Goal: Find specific page/section

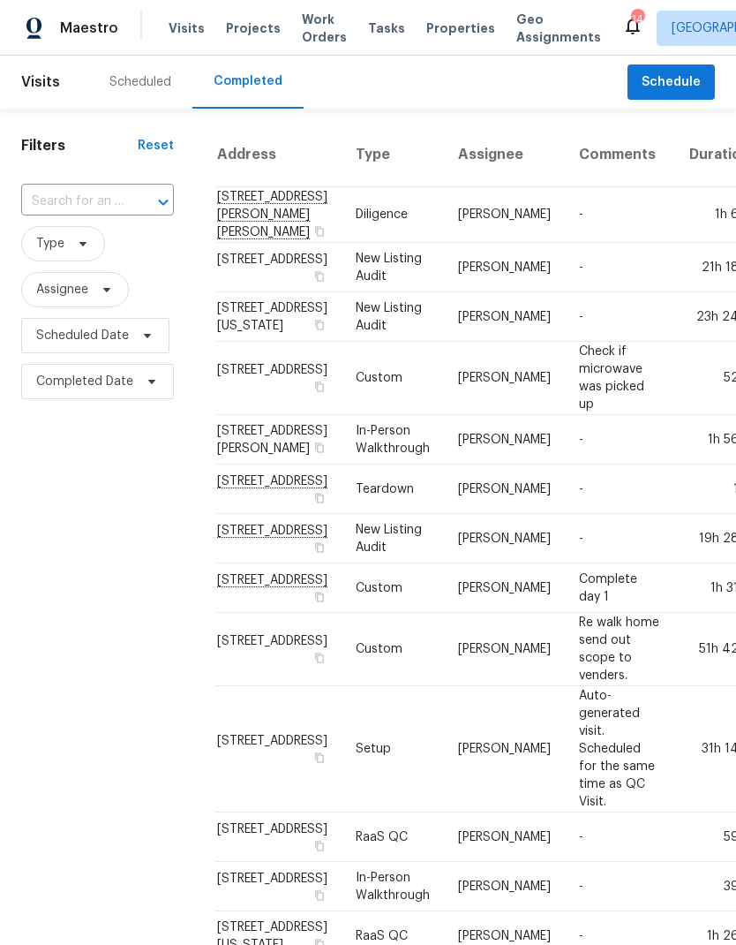
click at [137, 83] on div "Scheduled" at bounding box center [140, 82] width 62 height 18
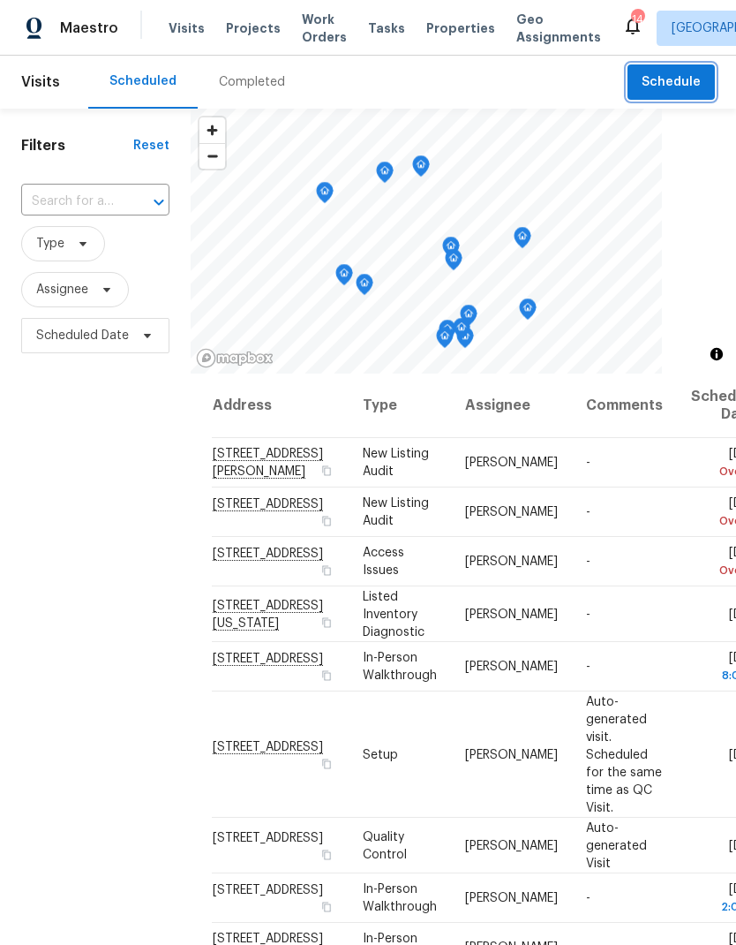
click at [680, 80] on span "Schedule" at bounding box center [671, 83] width 59 height 22
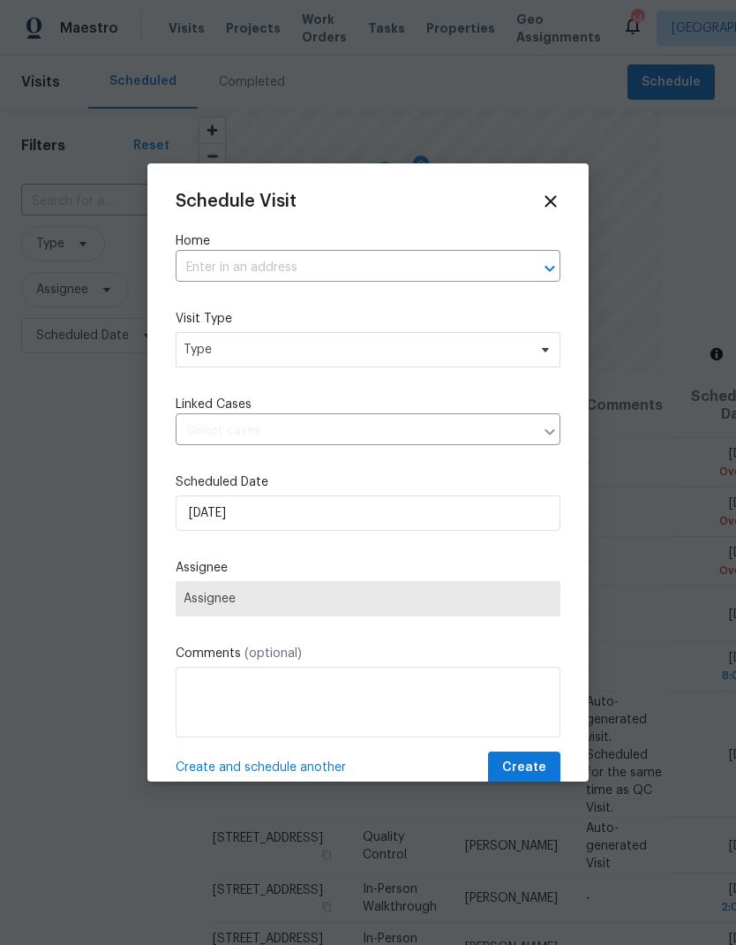
click at [229, 270] on input "text" at bounding box center [344, 267] width 336 height 27
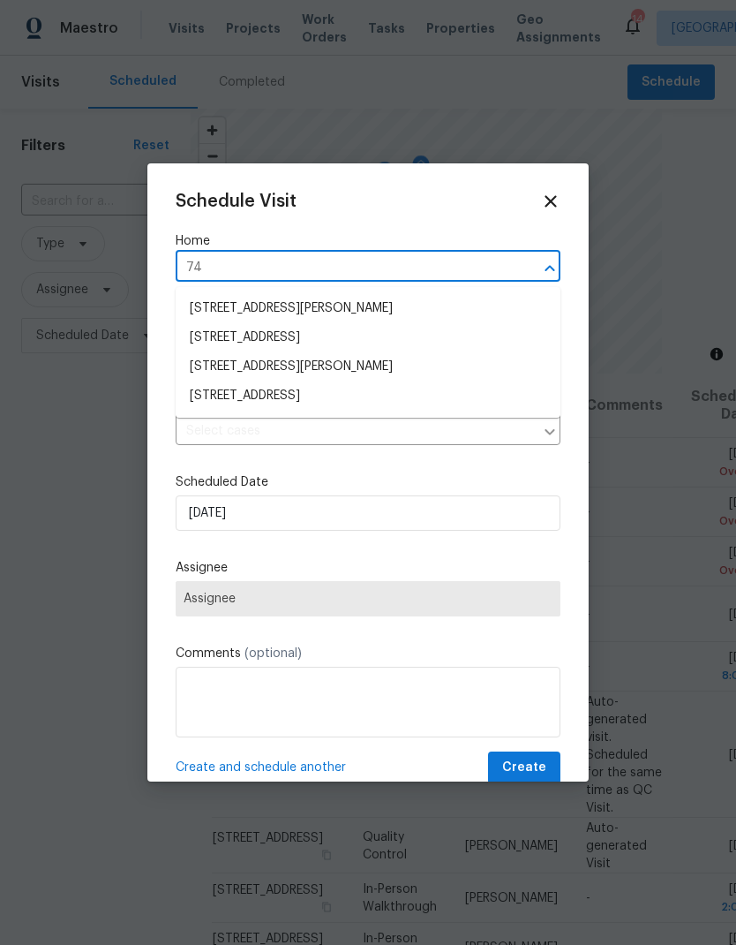
type input "7"
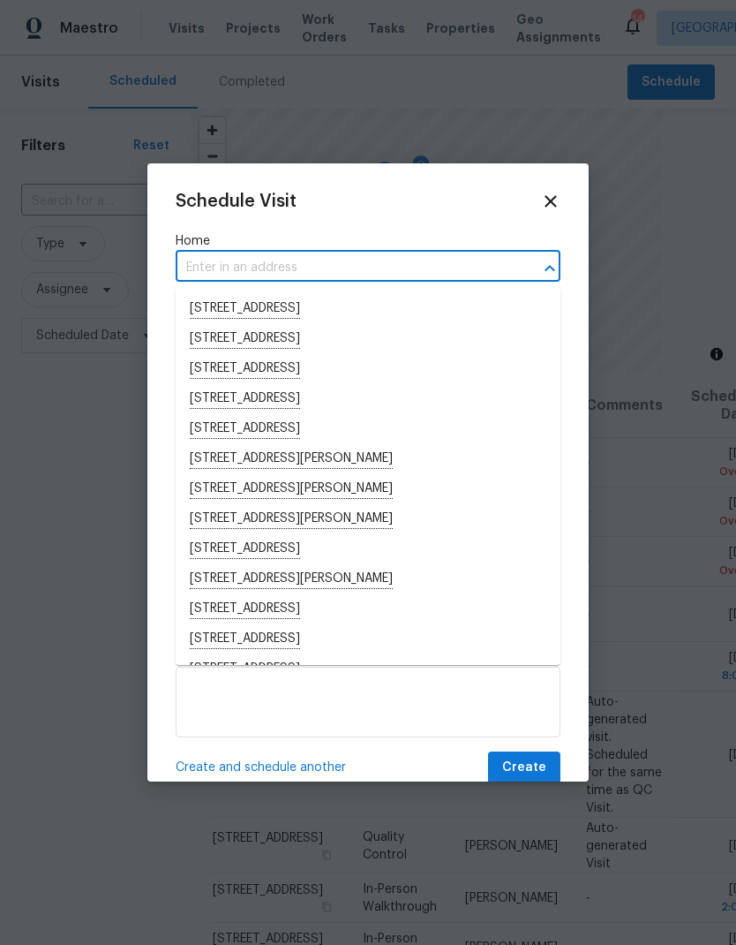
click at [543, 197] on icon at bounding box center [550, 201] width 19 height 19
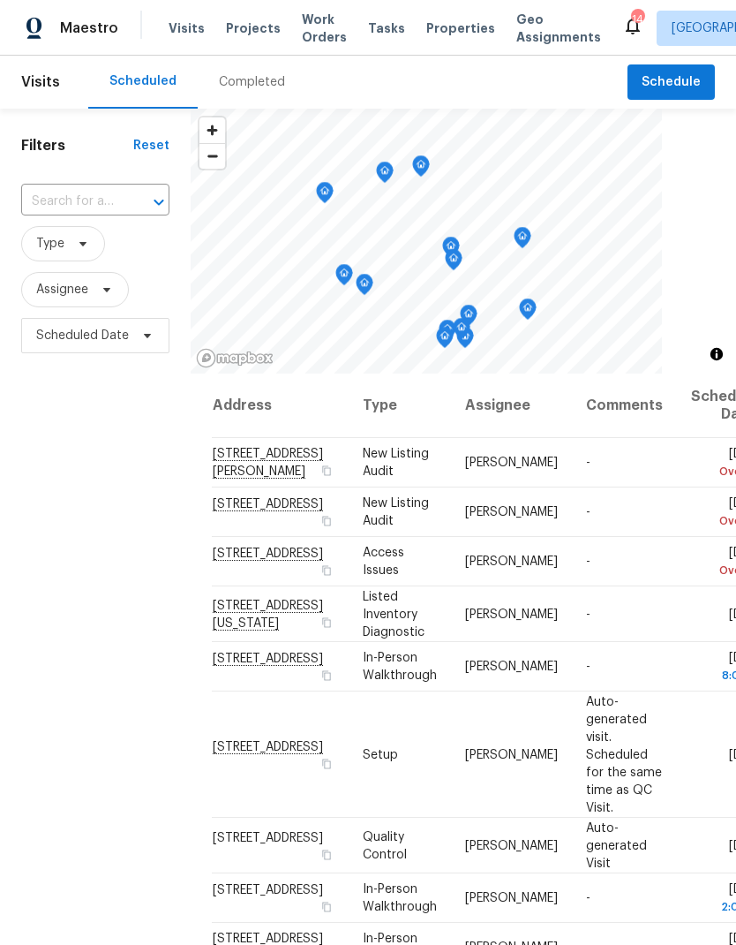
click at [269, 84] on div "Completed" at bounding box center [252, 82] width 66 height 18
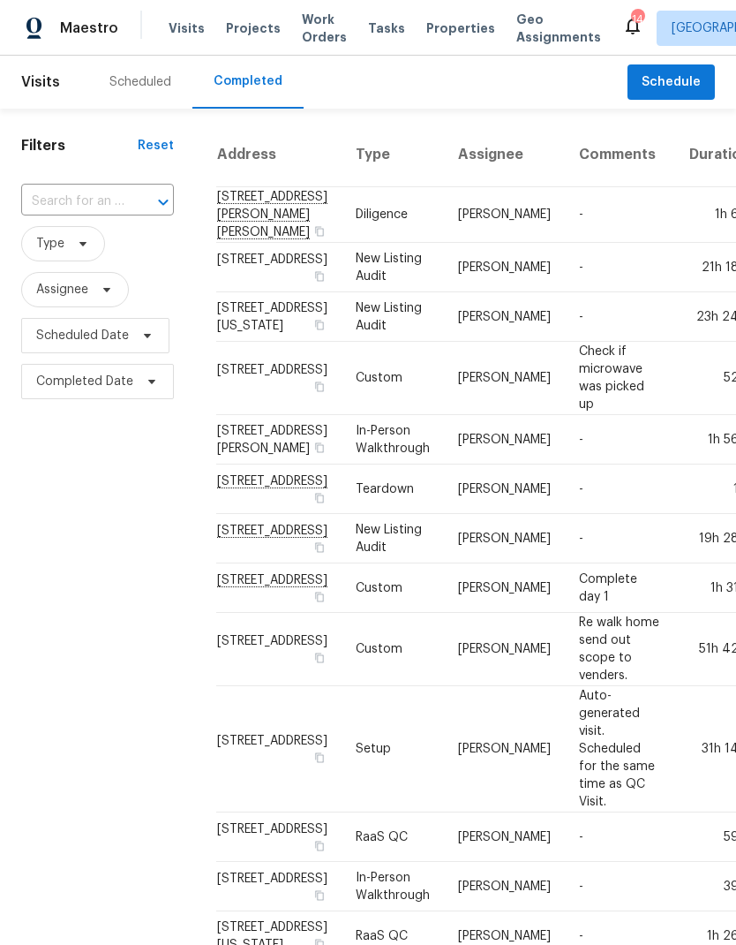
click at [442, 30] on span "Properties" at bounding box center [460, 28] width 69 height 18
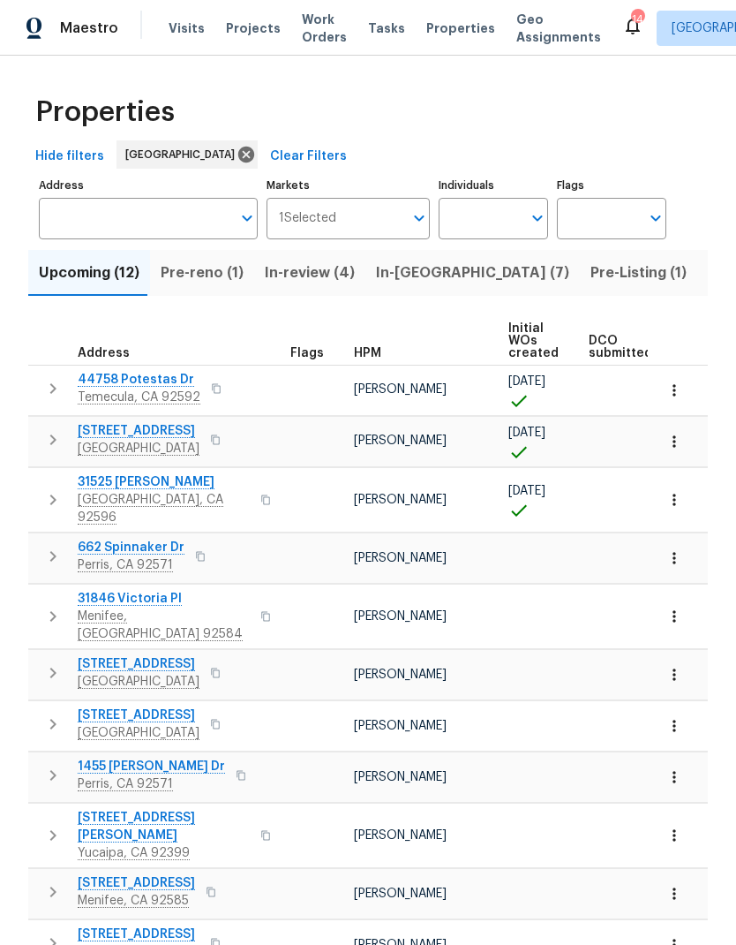
click at [374, 32] on span "Tasks" at bounding box center [386, 28] width 37 height 12
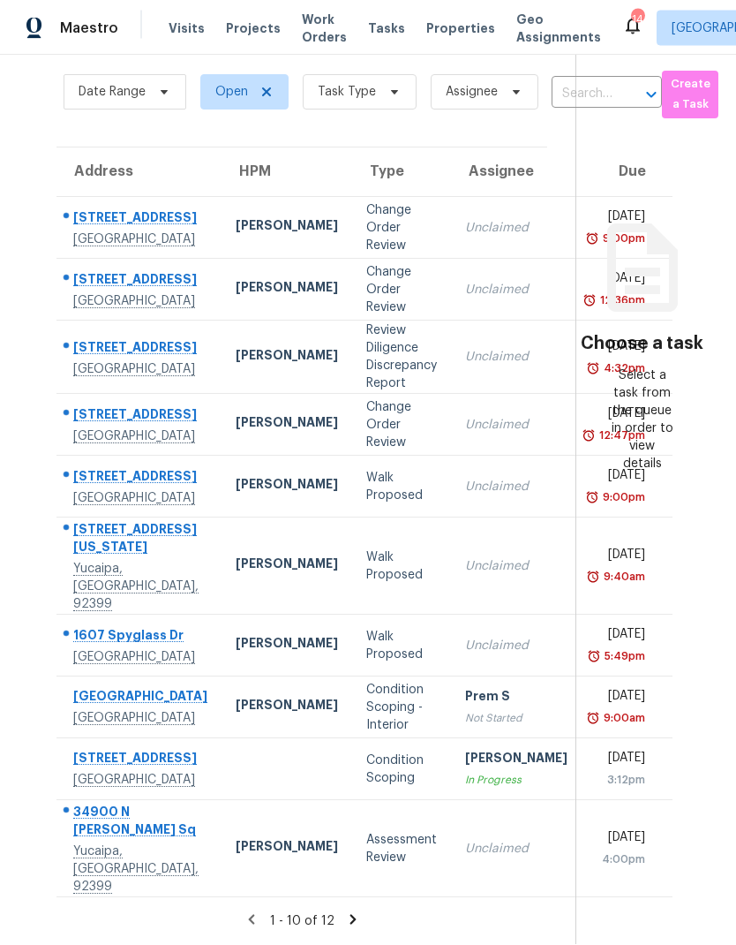
scroll to position [71, 0]
click at [353, 919] on icon at bounding box center [353, 920] width 16 height 16
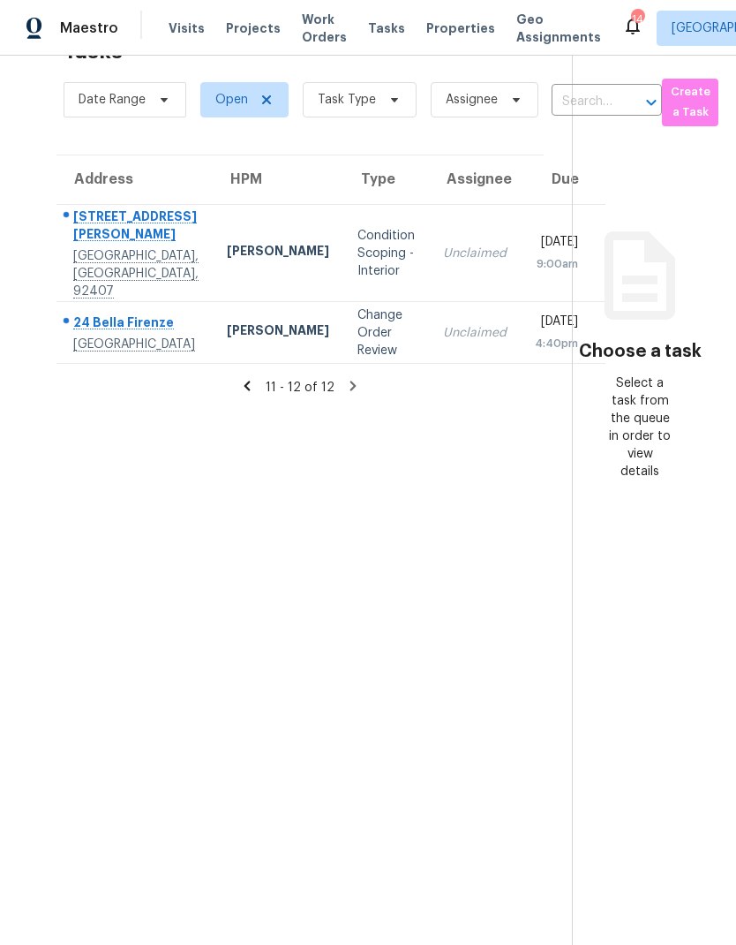
click at [358, 227] on div "Condition Scoping - Interior" at bounding box center [386, 253] width 57 height 53
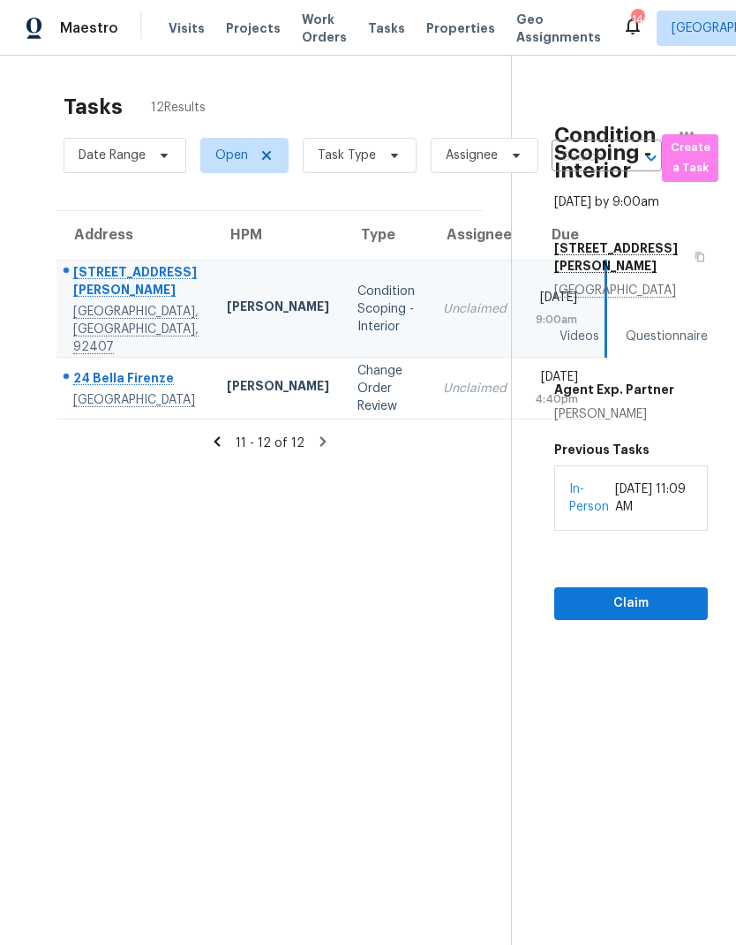
scroll to position [0, 0]
